Goal: Information Seeking & Learning: Learn about a topic

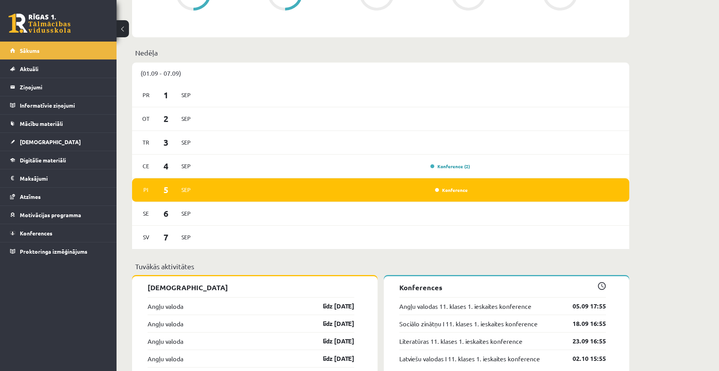
scroll to position [350, 0]
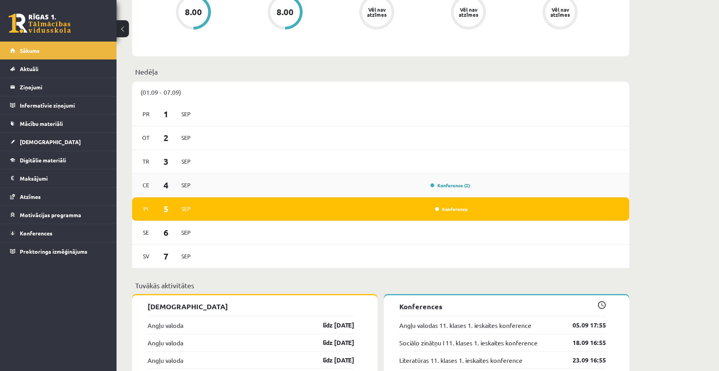
click at [454, 191] on div "Ce 4 Sep Konference (2)" at bounding box center [380, 186] width 497 height 24
click at [454, 188] on link "Konference (2)" at bounding box center [451, 185] width 40 height 6
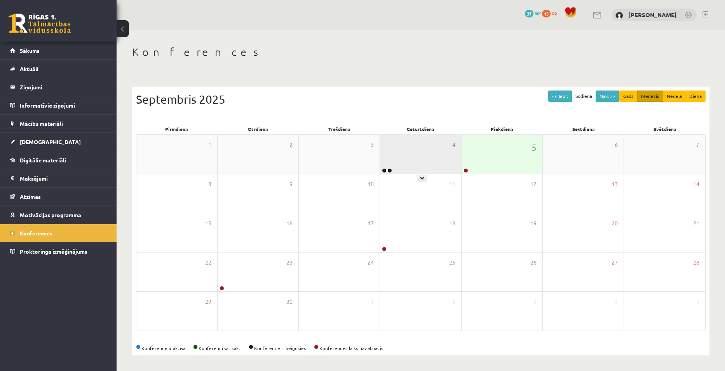
click at [416, 160] on div "4" at bounding box center [420, 154] width 81 height 39
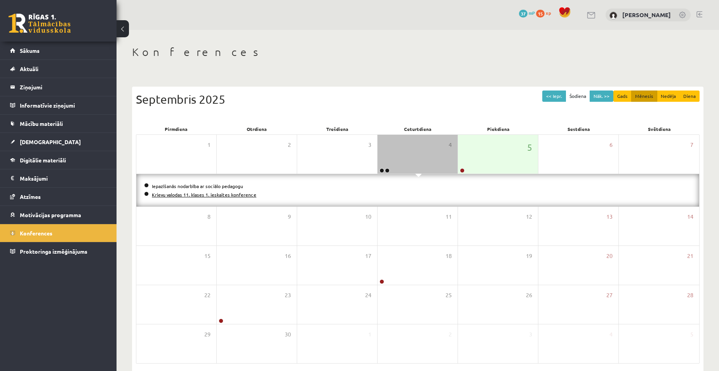
click at [174, 195] on link "Krievu valodas 11. klases 1. ieskaites konference" at bounding box center [204, 195] width 105 height 6
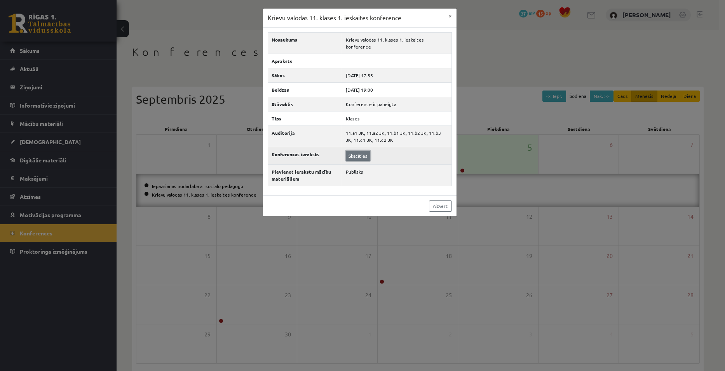
click at [348, 155] on link "Skatīties" at bounding box center [358, 156] width 24 height 10
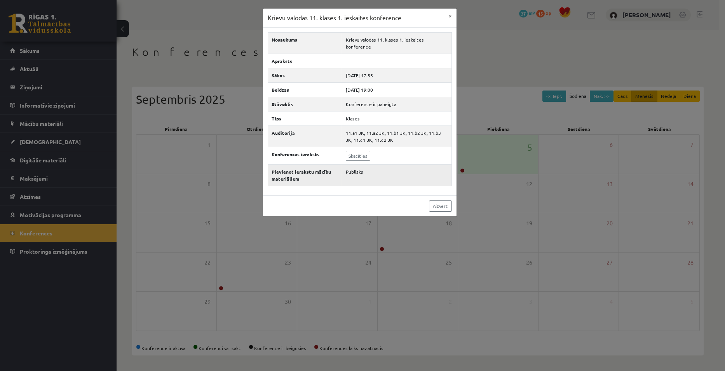
click at [352, 176] on td "Publisks" at bounding box center [397, 174] width 110 height 21
click at [352, 172] on td "Publisks" at bounding box center [397, 174] width 110 height 21
click at [443, 203] on link "Aizvērt" at bounding box center [440, 206] width 23 height 11
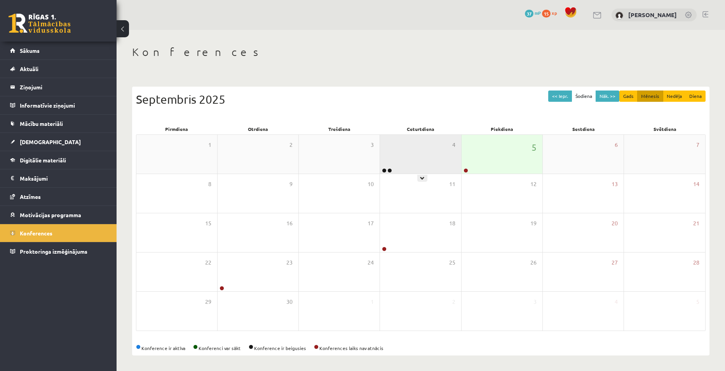
click at [424, 167] on div "4" at bounding box center [420, 154] width 81 height 39
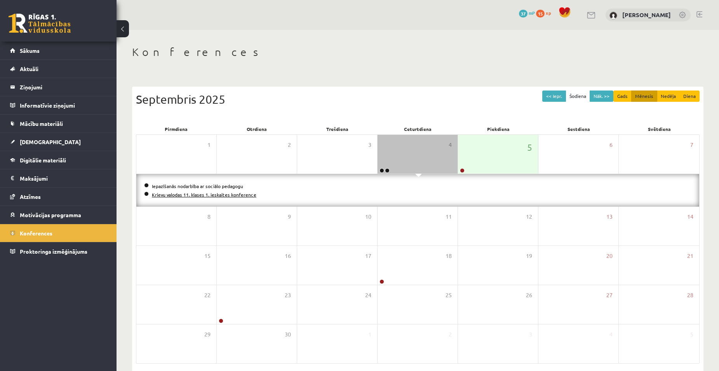
click at [210, 197] on link "Krievu valodas 11. klases 1. ieskaites konference" at bounding box center [204, 195] width 105 height 6
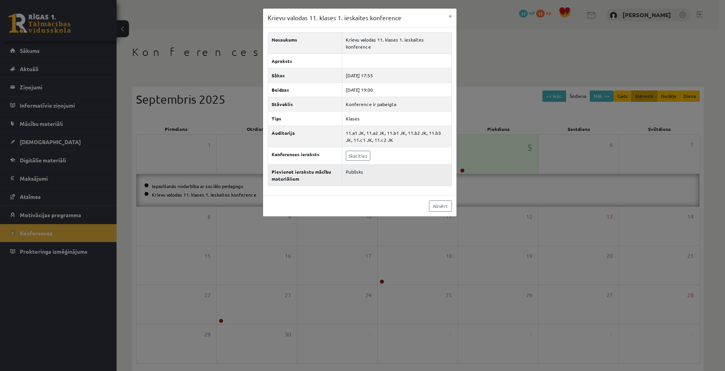
drag, startPoint x: 356, startPoint y: 175, endPoint x: 352, endPoint y: 176, distance: 4.4
click at [356, 175] on td "Publisks" at bounding box center [397, 174] width 110 height 21
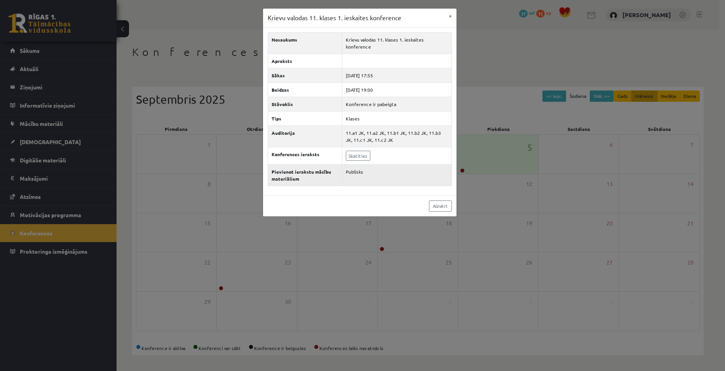
click at [309, 176] on th "Pievienot ierakstu mācību materiāliem" at bounding box center [305, 174] width 74 height 21
click at [385, 181] on td "Publisks" at bounding box center [397, 174] width 110 height 21
click at [445, 209] on link "Aizvērt" at bounding box center [440, 206] width 23 height 11
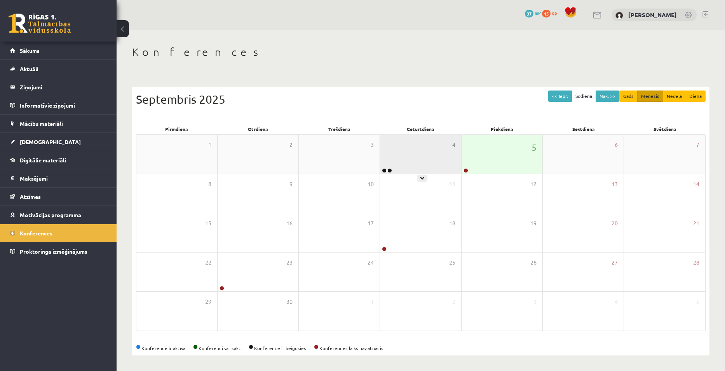
click at [412, 169] on div "4" at bounding box center [420, 154] width 81 height 39
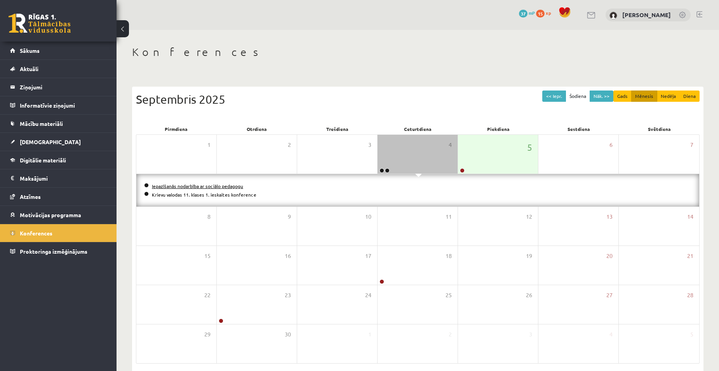
click at [227, 184] on link "Iepazīšanās nodarbība ar sociālo pedagogu" at bounding box center [197, 186] width 91 height 6
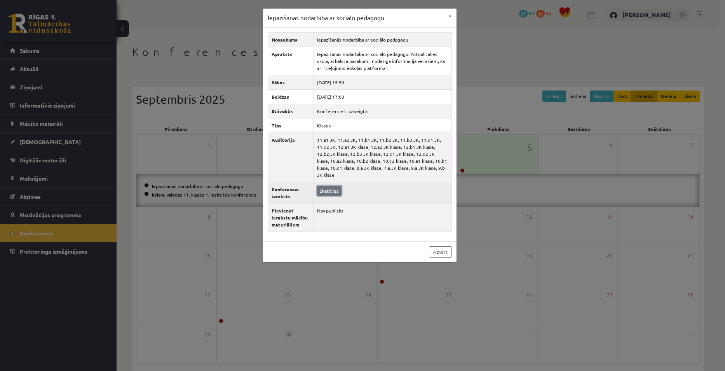
click at [327, 189] on link "Skatīties" at bounding box center [329, 191] width 24 height 10
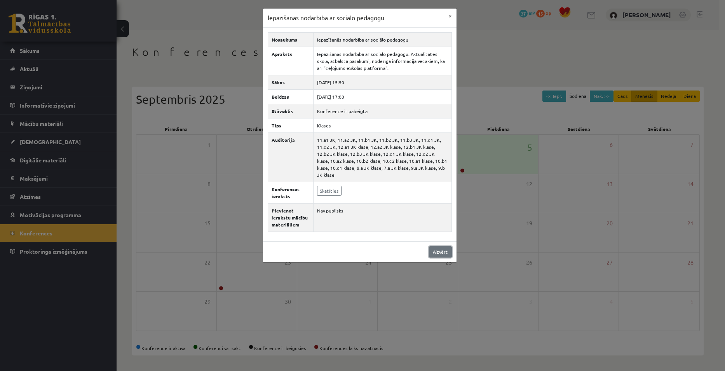
click at [447, 253] on link "Aizvērt" at bounding box center [440, 251] width 23 height 11
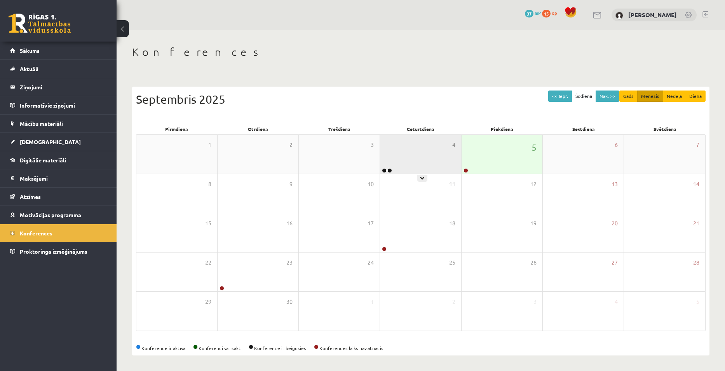
click at [407, 149] on div "4" at bounding box center [420, 154] width 81 height 39
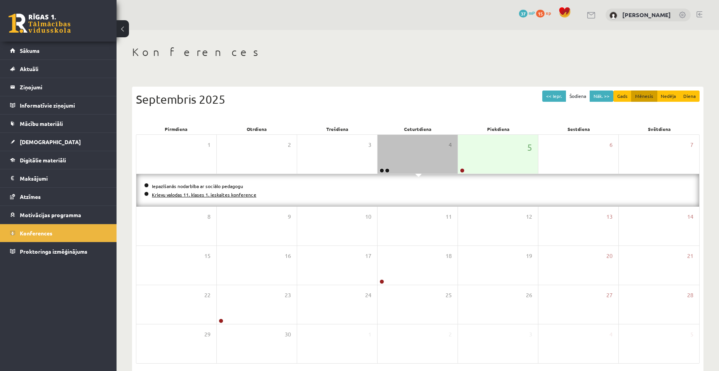
click at [239, 197] on link "Krievu valodas 11. klases 1. ieskaites konference" at bounding box center [204, 195] width 105 height 6
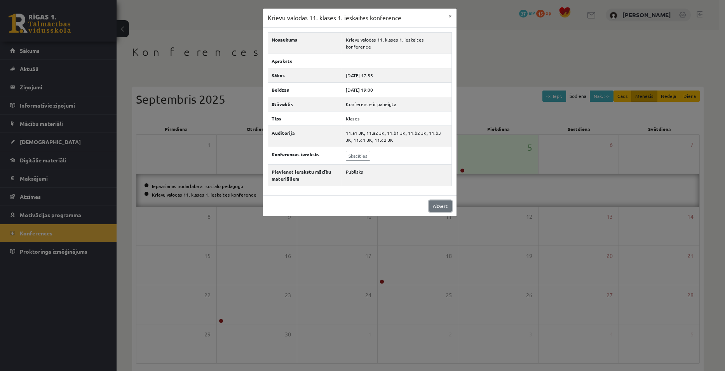
click at [441, 207] on link "Aizvērt" at bounding box center [440, 206] width 23 height 11
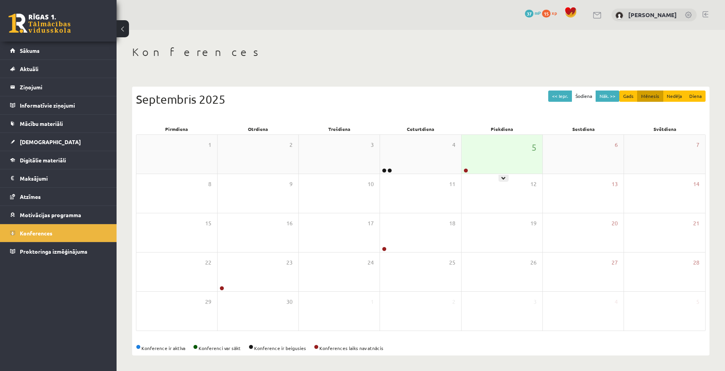
click at [495, 159] on div "5" at bounding box center [502, 154] width 81 height 39
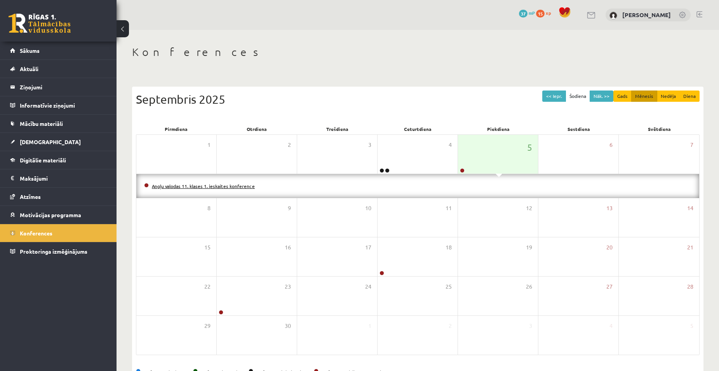
click at [229, 188] on link "Angļu valodas 11. klases 1. ieskaites konference" at bounding box center [203, 186] width 103 height 6
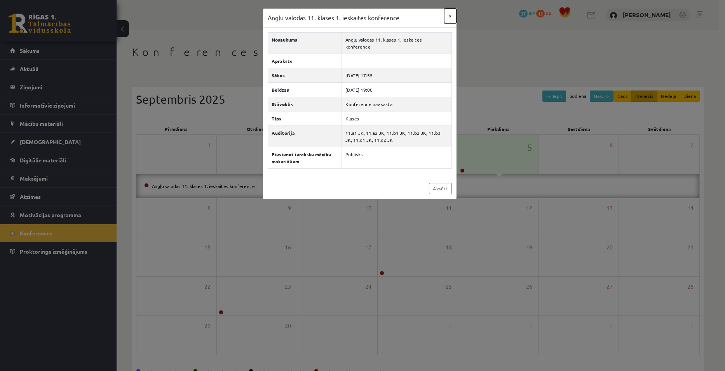
click at [447, 15] on button "×" at bounding box center [450, 16] width 12 height 15
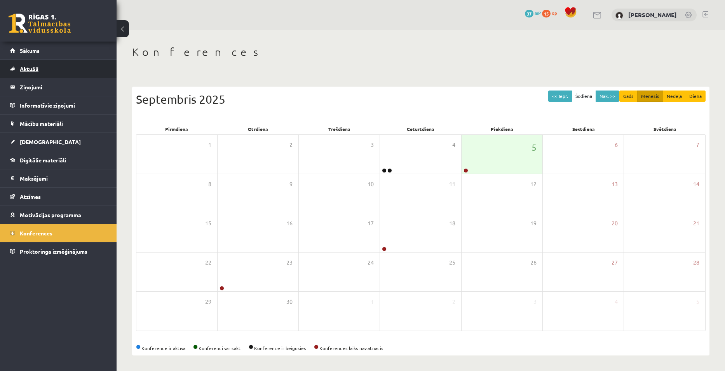
click at [36, 71] on span "Aktuāli" at bounding box center [29, 68] width 19 height 7
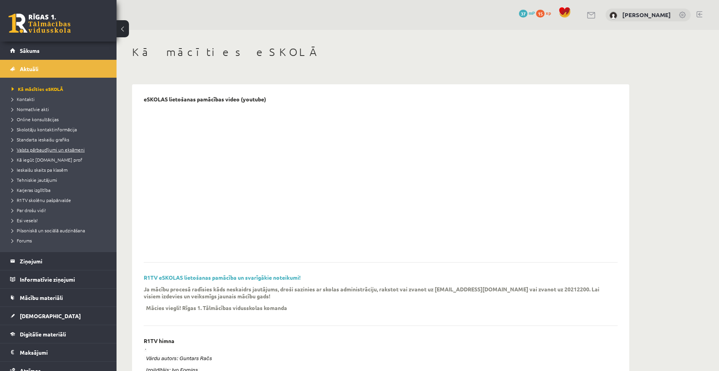
click at [65, 151] on span "Valsts pārbaudījumi un eksāmeni" at bounding box center [48, 150] width 73 height 6
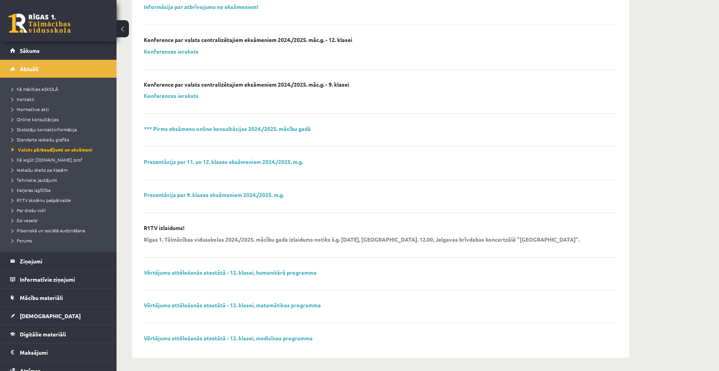
scroll to position [205, 0]
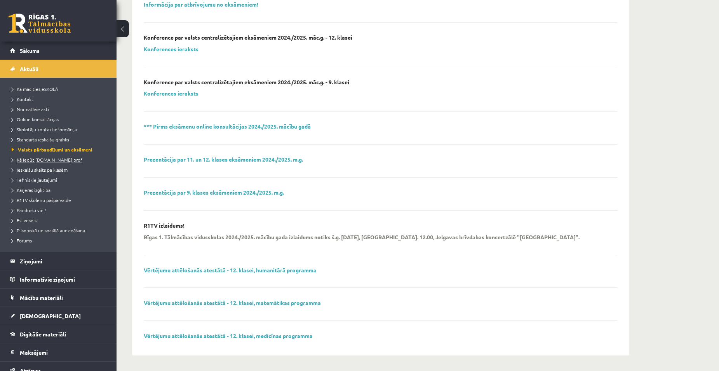
click at [57, 161] on span "Kā iegūt [DOMAIN_NAME] prof" at bounding box center [47, 160] width 71 height 6
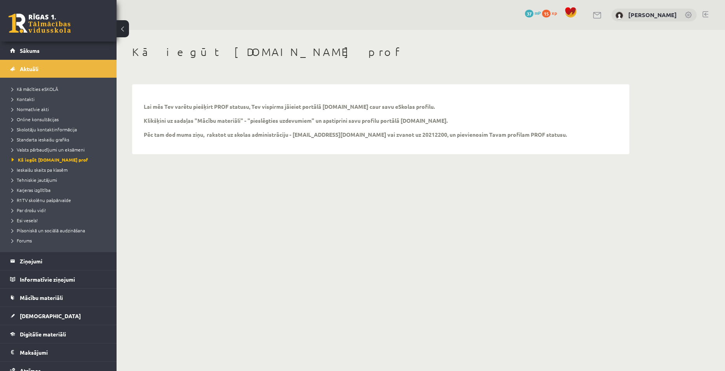
click at [311, 137] on p "Lai mēs Tev varētu piešķirt PROF statusu, Tev vispirms jāieiet portālā uzdevumi…" at bounding box center [355, 120] width 423 height 35
drag, startPoint x: 314, startPoint y: 134, endPoint x: 333, endPoint y: 137, distance: 19.4
click at [333, 137] on p "Lai mēs Tev varētu piešķirt PROF statusu, Tev vispirms jāieiet portālā uzdevumi…" at bounding box center [355, 120] width 423 height 35
click at [404, 145] on div "Lai mēs Tev varētu piešķirt PROF statusu, Tev vispirms jāieiet portālā uzdevumi…" at bounding box center [381, 119] width 490 height 62
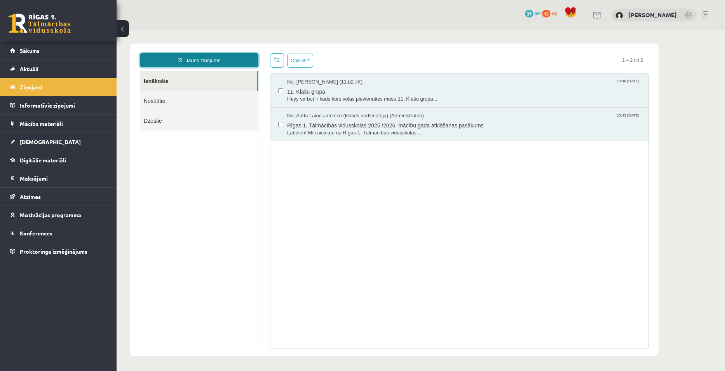
click at [202, 61] on link "Jauns ziņojums" at bounding box center [199, 60] width 119 height 14
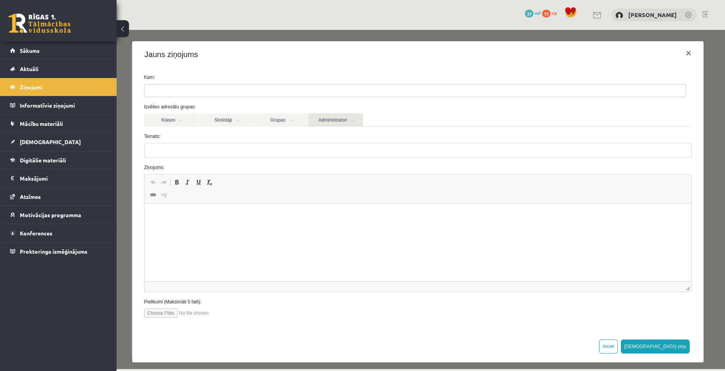
click at [346, 119] on link "Administratori" at bounding box center [336, 119] width 54 height 13
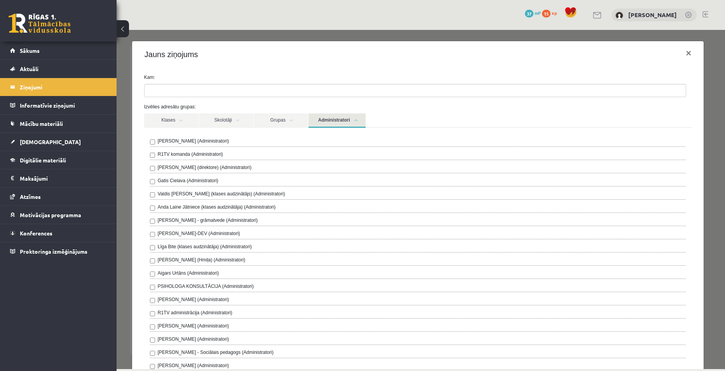
click at [346, 120] on link "Administratori" at bounding box center [337, 120] width 57 height 14
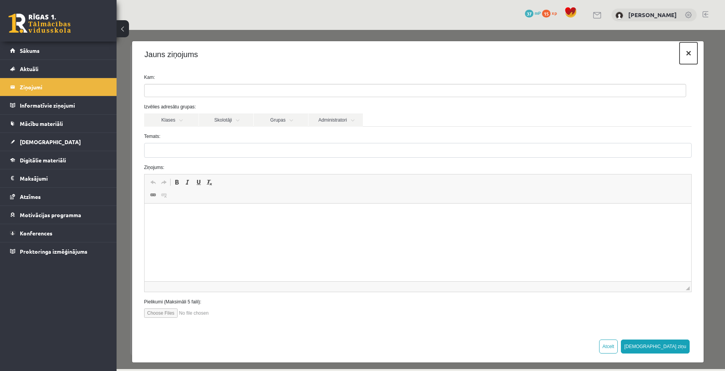
click at [682, 52] on button "×" at bounding box center [689, 53] width 18 height 22
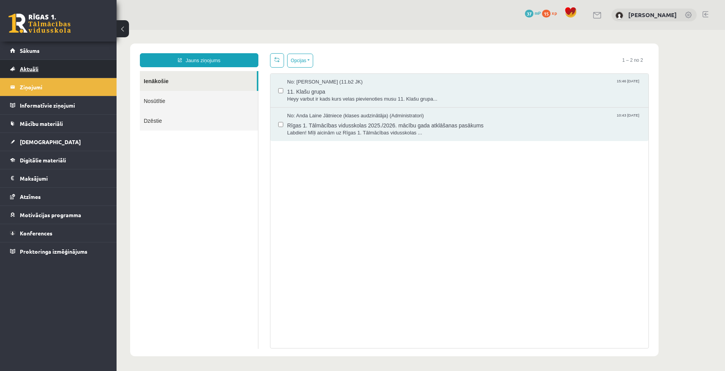
click at [36, 73] on link "Aktuāli" at bounding box center [58, 69] width 97 height 18
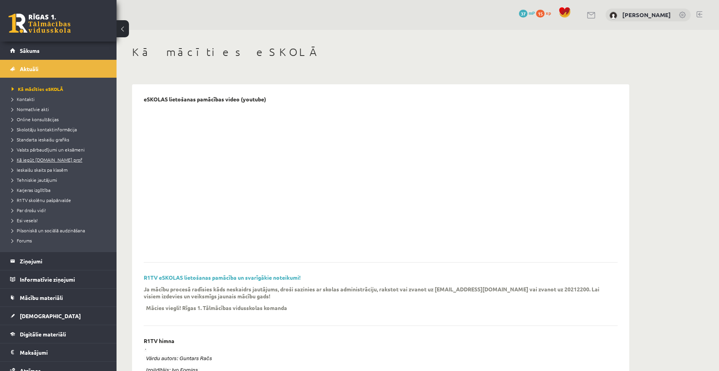
click at [57, 162] on span "Kā iegūt [DOMAIN_NAME] prof" at bounding box center [47, 160] width 71 height 6
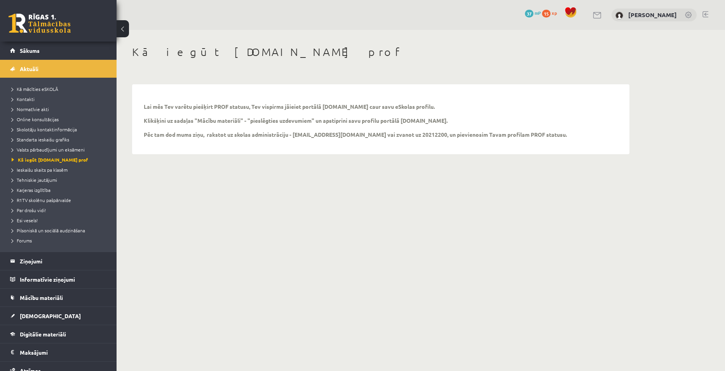
click at [373, 308] on body "0 Dāvanas 37 mP 15 xp Ieva Krūmiņa Sākums Aktuāli Kā mācīties eSKOLĀ Kontakti N…" at bounding box center [362, 185] width 725 height 371
click at [42, 172] on span "Ieskaišu skaits pa klasēm" at bounding box center [40, 170] width 56 height 6
click at [50, 171] on span "Ieskaišu skaits pa klasēm" at bounding box center [44, 170] width 64 height 6
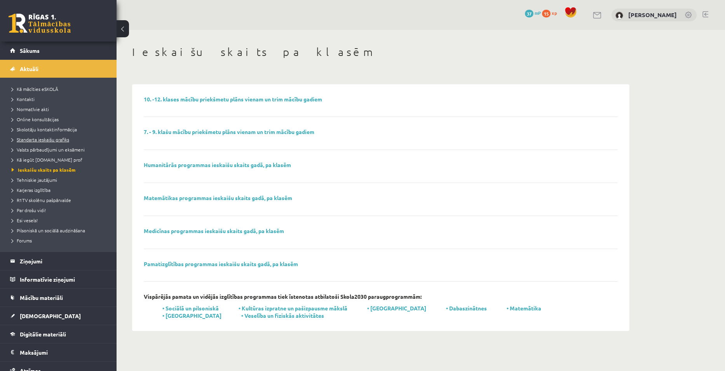
click at [54, 137] on span "Standarta ieskaišu grafiks" at bounding box center [41, 139] width 58 height 6
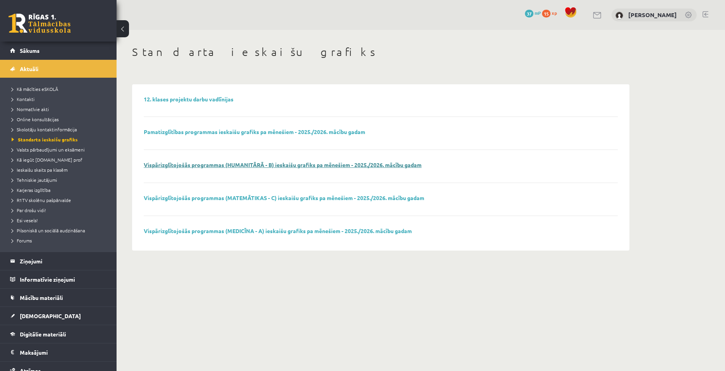
drag, startPoint x: 302, startPoint y: 169, endPoint x: 304, endPoint y: 165, distance: 4.4
click at [28, 90] on span "Kā mācīties eSKOLĀ" at bounding box center [35, 89] width 47 height 6
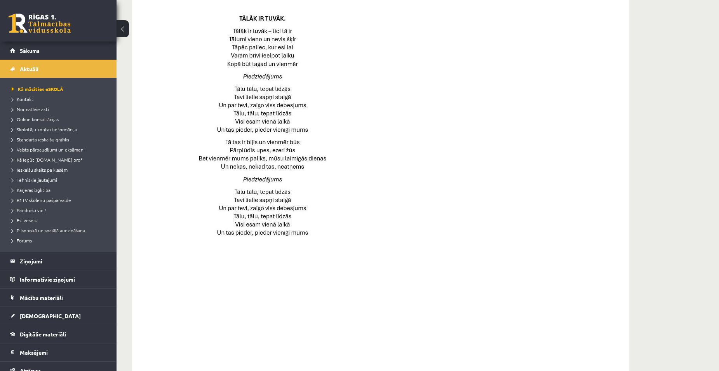
scroll to position [389, 0]
click at [51, 297] on span "Mācību materiāli" at bounding box center [41, 297] width 43 height 7
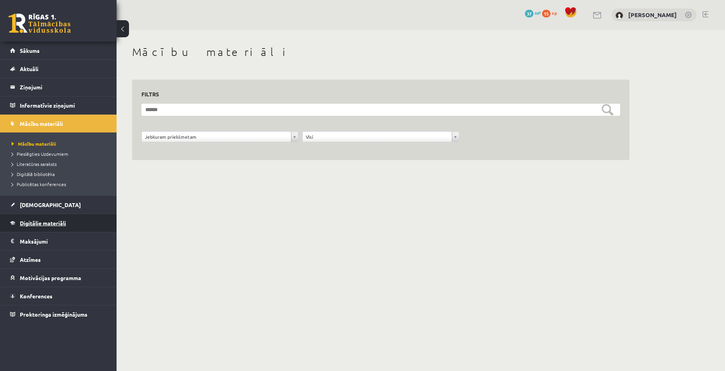
click at [42, 227] on link "Digitālie materiāli" at bounding box center [58, 223] width 97 height 18
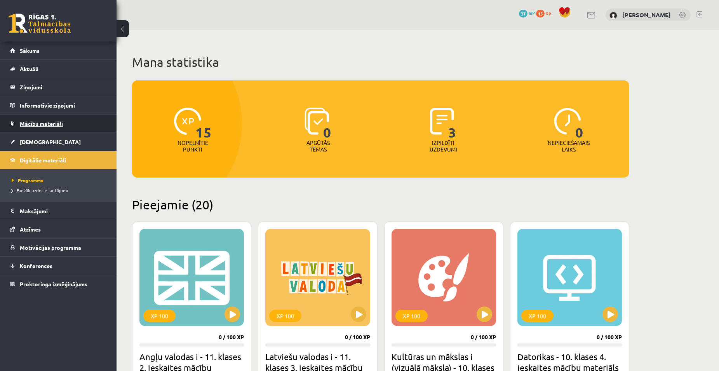
click at [46, 120] on span "Mācību materiāli" at bounding box center [41, 123] width 43 height 7
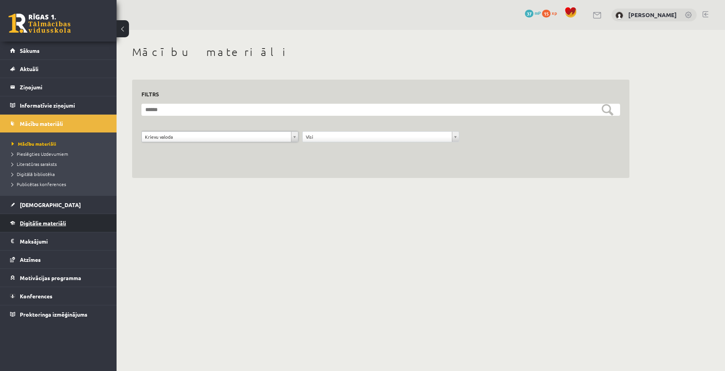
click at [40, 223] on span "Digitālie materiāli" at bounding box center [43, 223] width 46 height 7
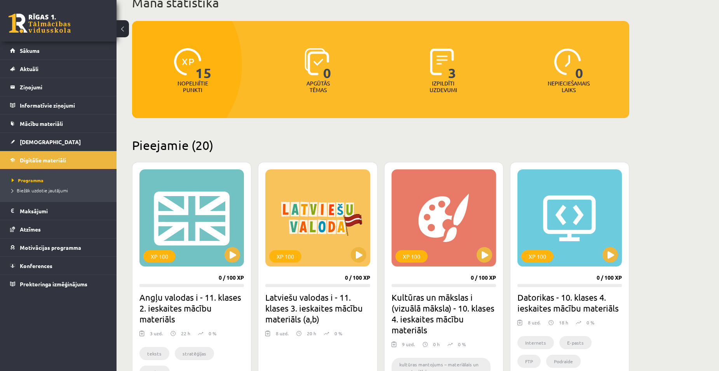
scroll to position [56, 0]
